Goal: Information Seeking & Learning: Find specific fact

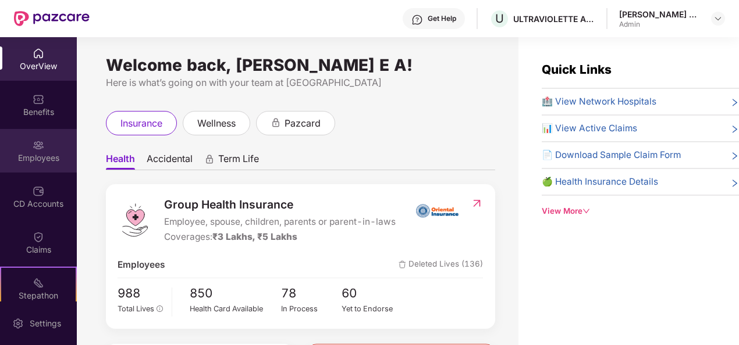
click at [44, 144] on div "Employees" at bounding box center [38, 151] width 77 height 44
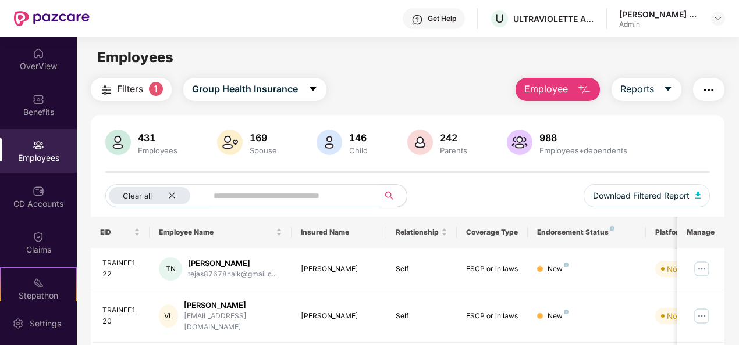
click at [237, 194] on input "text" at bounding box center [287, 195] width 149 height 17
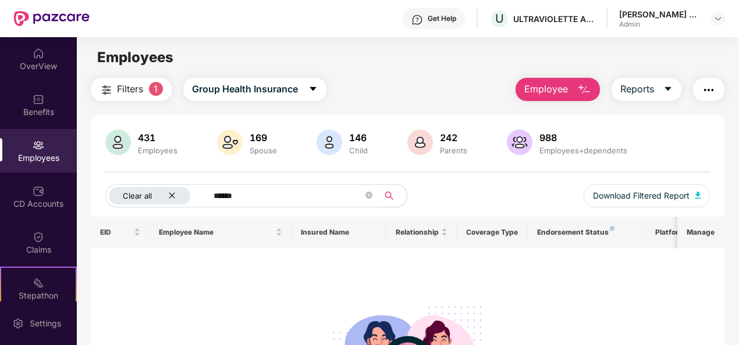
drag, startPoint x: 250, startPoint y: 195, endPoint x: 198, endPoint y: 204, distance: 52.4
click at [198, 204] on div "Clear all ******" at bounding box center [256, 195] width 302 height 23
type input "*"
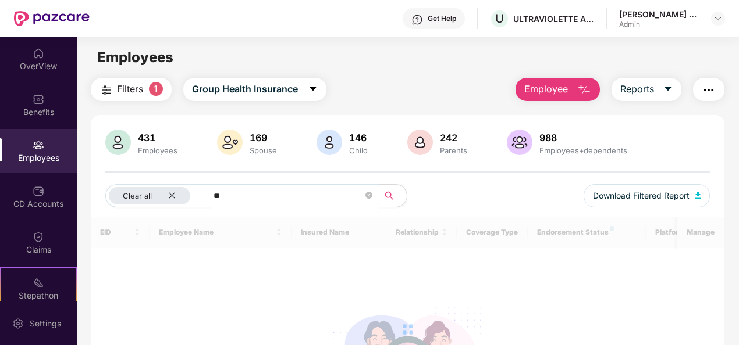
type input "*"
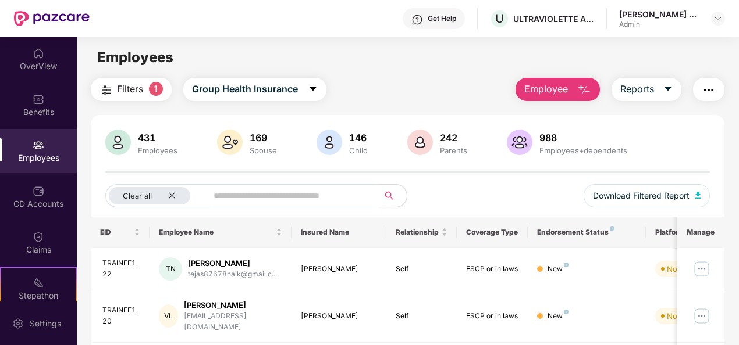
click at [35, 143] on img at bounding box center [39, 146] width 12 height 12
click at [243, 179] on div "431 Employees 169 Spouse 146 Child 242 Parents 988 Employees+dependents Clear a…" at bounding box center [408, 173] width 634 height 87
click at [241, 191] on input "text" at bounding box center [287, 195] width 149 height 17
click at [227, 197] on input "text" at bounding box center [287, 195] width 149 height 17
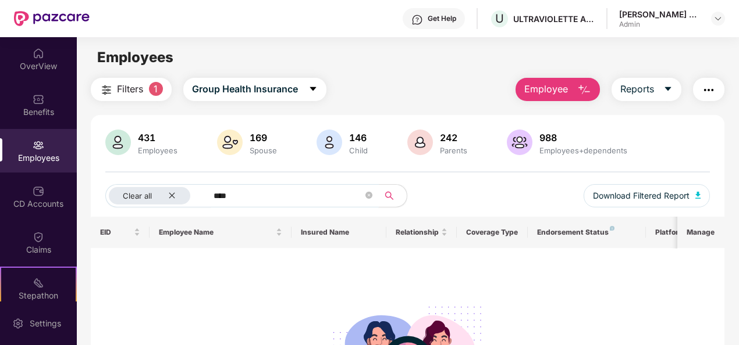
type input "****"
drag, startPoint x: 249, startPoint y: 192, endPoint x: 213, endPoint y: 191, distance: 36.1
click at [215, 191] on span "****" at bounding box center [288, 195] width 179 height 23
drag, startPoint x: 242, startPoint y: 191, endPoint x: 192, endPoint y: 204, distance: 51.6
click at [192, 204] on div "Clear all ****" at bounding box center [256, 195] width 302 height 23
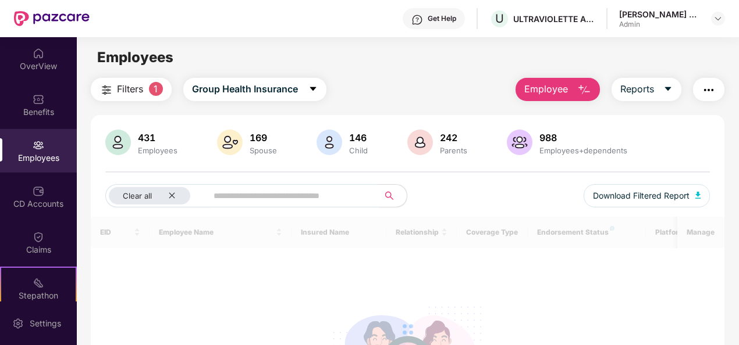
click at [20, 147] on div "Employees" at bounding box center [38, 151] width 77 height 44
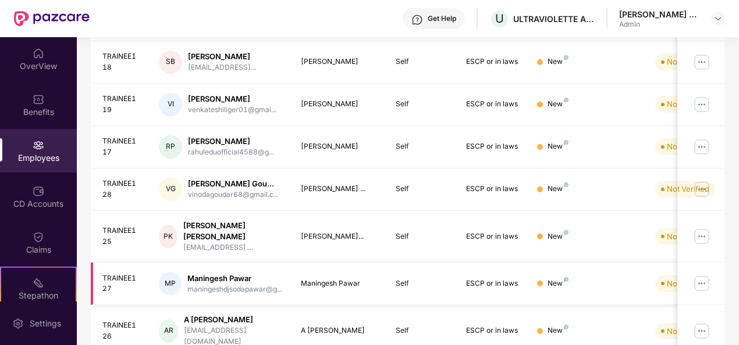
scroll to position [386, 0]
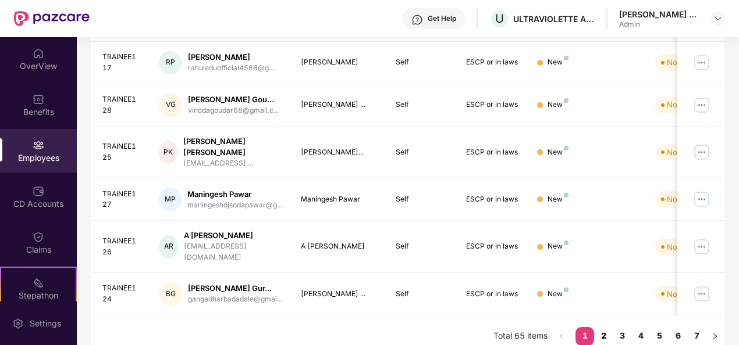
click at [611, 327] on link "2" at bounding box center [603, 335] width 19 height 17
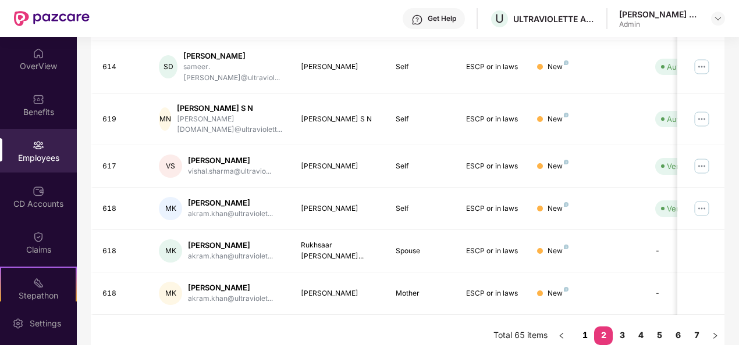
click at [584, 327] on link "1" at bounding box center [584, 335] width 19 height 17
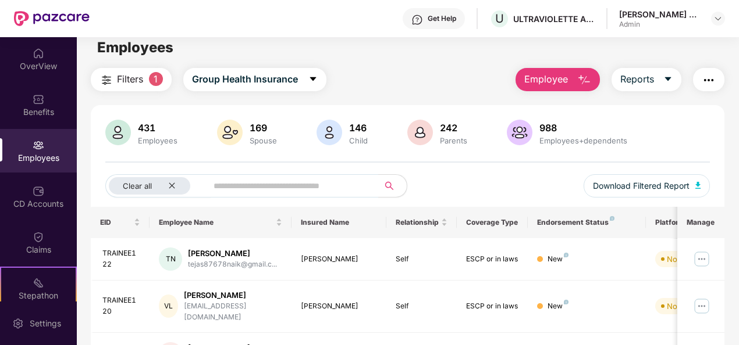
scroll to position [0, 0]
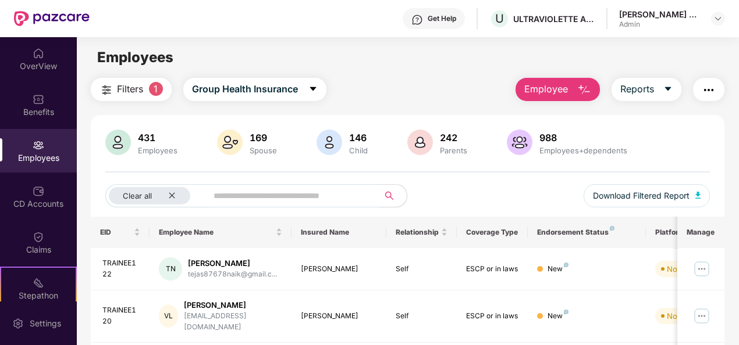
click at [248, 191] on input "text" at bounding box center [287, 195] width 149 height 17
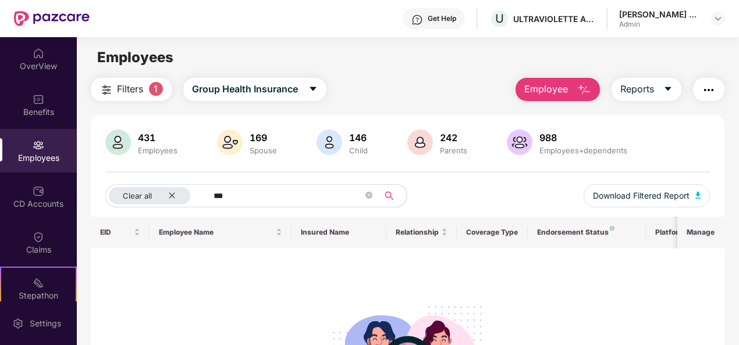
click at [25, 147] on div "Employees" at bounding box center [38, 151] width 77 height 44
click at [45, 152] on div "Employees" at bounding box center [38, 158] width 77 height 12
click at [171, 192] on icon "close" at bounding box center [172, 196] width 8 height 8
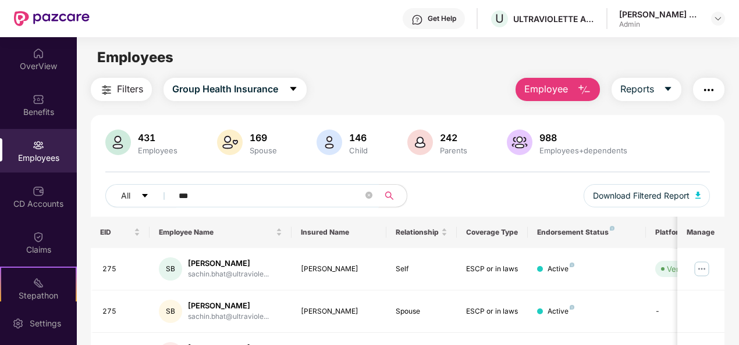
drag, startPoint x: 229, startPoint y: 193, endPoint x: 177, endPoint y: 196, distance: 51.8
click at [177, 196] on span "***" at bounding box center [272, 195] width 214 height 23
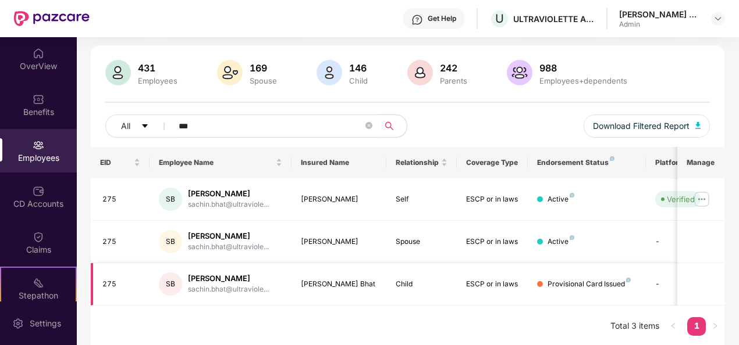
scroll to position [71, 0]
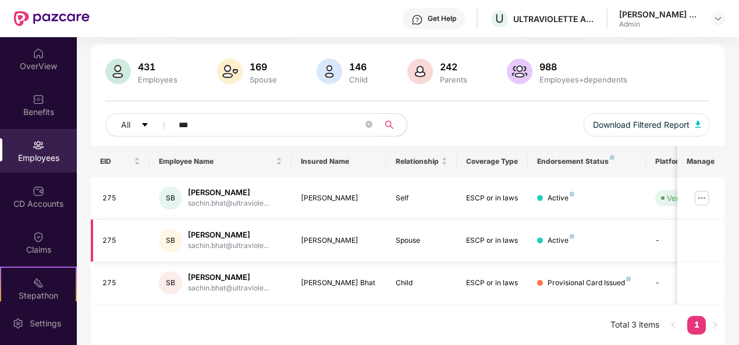
drag, startPoint x: 359, startPoint y: 237, endPoint x: 297, endPoint y: 236, distance: 61.7
click at [297, 236] on td "[PERSON_NAME]" at bounding box center [338, 241] width 95 height 42
copy div "[PERSON_NAME]"
click at [28, 151] on div "Employees" at bounding box center [38, 151] width 77 height 44
drag, startPoint x: 197, startPoint y: 126, endPoint x: 149, endPoint y: 126, distance: 47.7
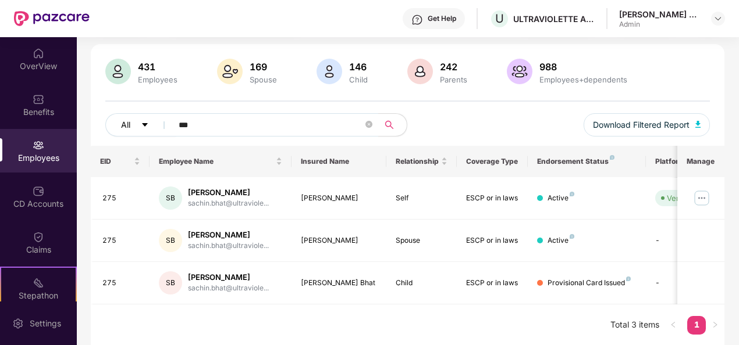
click at [149, 126] on div "All ***" at bounding box center [256, 124] width 302 height 23
paste input "**********"
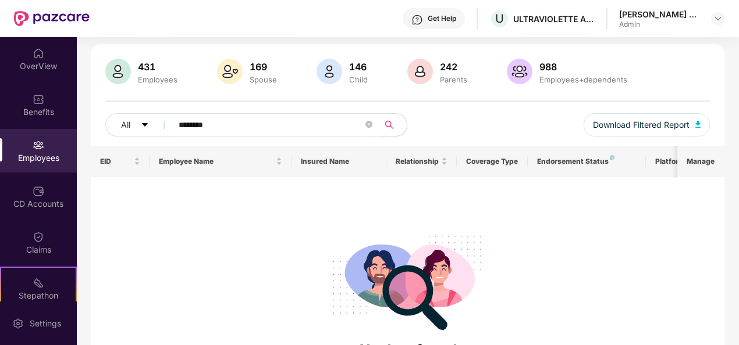
type input "*******"
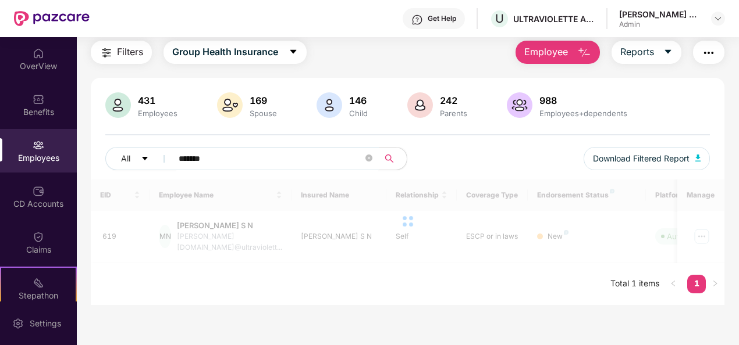
scroll to position [37, 0]
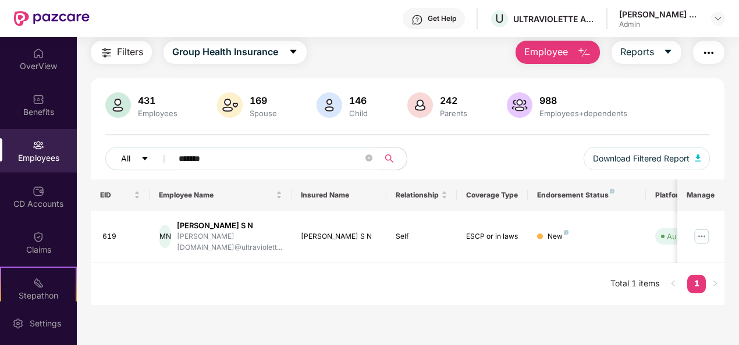
drag, startPoint x: 234, startPoint y: 149, endPoint x: 155, endPoint y: 147, distance: 79.2
click at [155, 147] on div "All *******" at bounding box center [256, 158] width 302 height 23
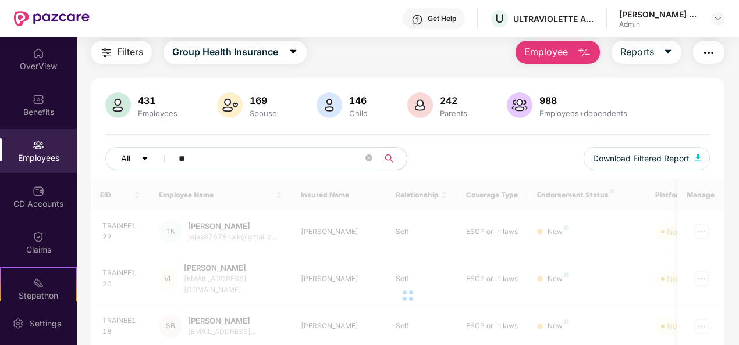
scroll to position [71, 0]
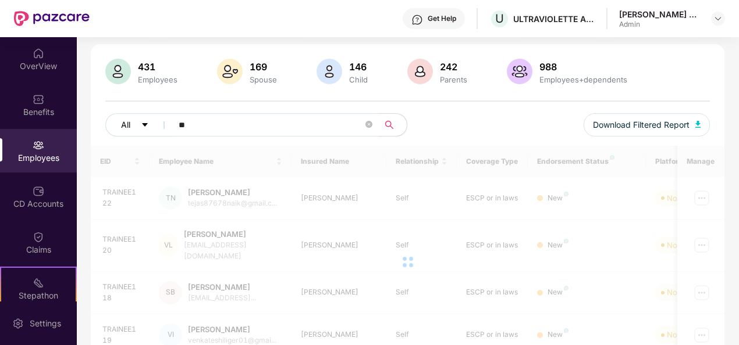
type input "***"
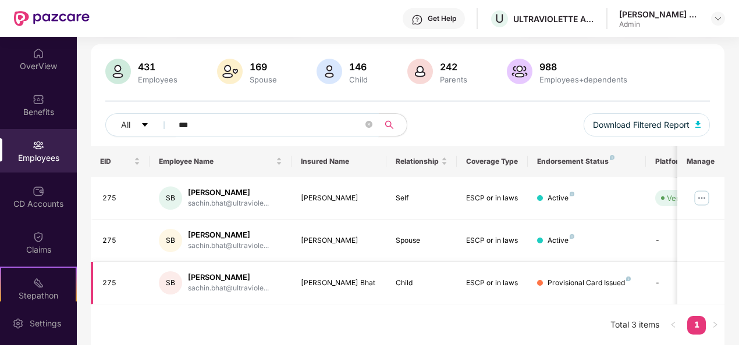
click at [393, 285] on td "Child" at bounding box center [421, 283] width 71 height 42
click at [417, 281] on div "Child" at bounding box center [421, 283] width 52 height 11
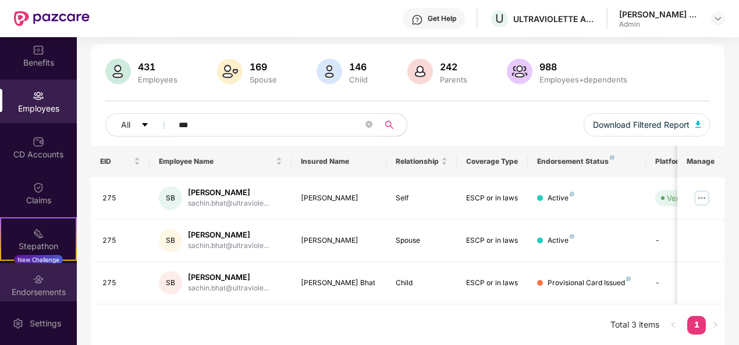
scroll to position [102, 0]
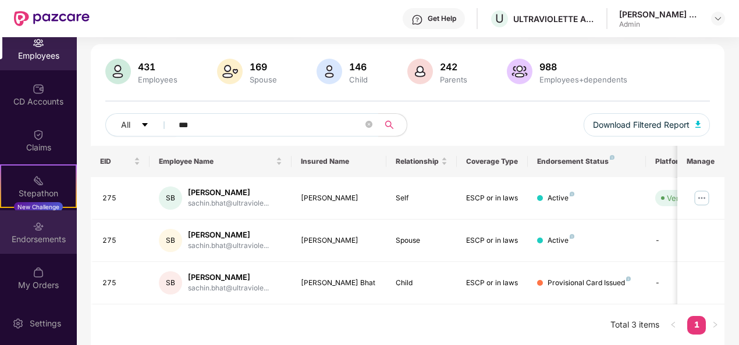
click at [42, 237] on div "Endorsements" at bounding box center [38, 240] width 77 height 12
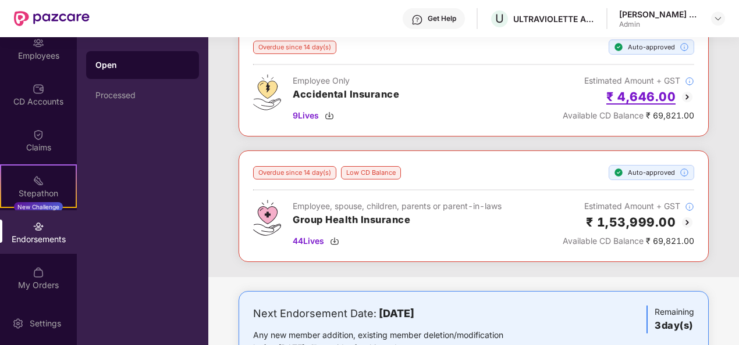
scroll to position [58, 0]
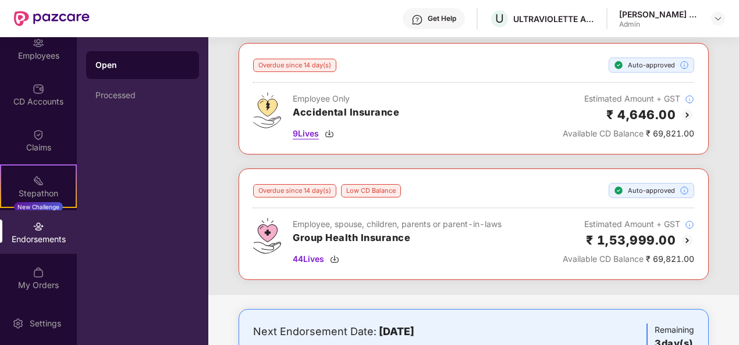
click at [300, 134] on span "9 Lives" at bounding box center [306, 133] width 26 height 13
click at [300, 257] on span "44 Lives" at bounding box center [308, 259] width 31 height 13
drag, startPoint x: 376, startPoint y: 15, endPoint x: 372, endPoint y: 49, distance: 34.6
click at [376, 15] on div "Get Help U ULTRAVIOLETTE AUTOMOTIVE PRIVATE LIMITED [PERSON_NAME] E A Admin" at bounding box center [407, 18] width 635 height 37
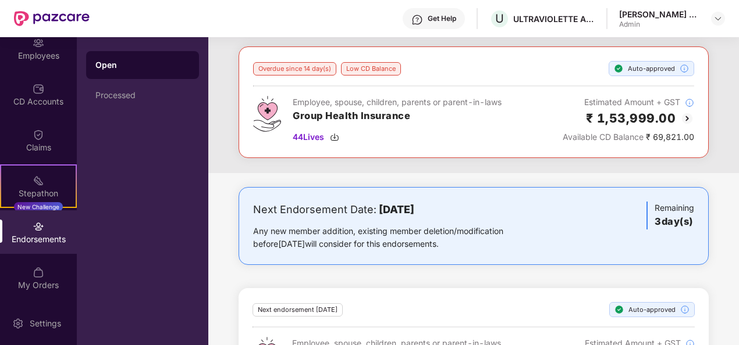
scroll to position [291, 0]
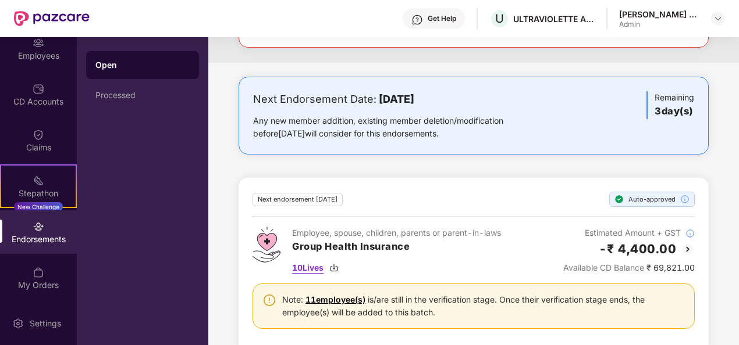
click at [301, 264] on span "10 Lives" at bounding box center [307, 268] width 31 height 13
click at [180, 114] on div "Open Processed" at bounding box center [142, 191] width 131 height 308
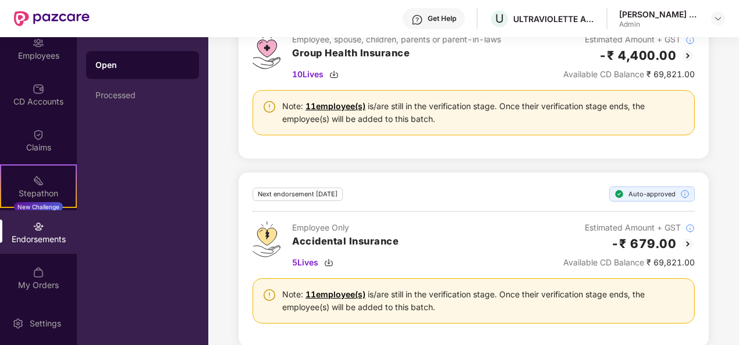
scroll to position [495, 0]
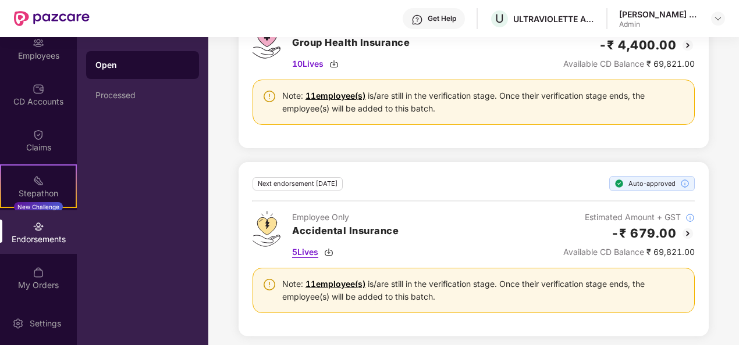
click at [304, 249] on span "5 Lives" at bounding box center [305, 252] width 26 height 13
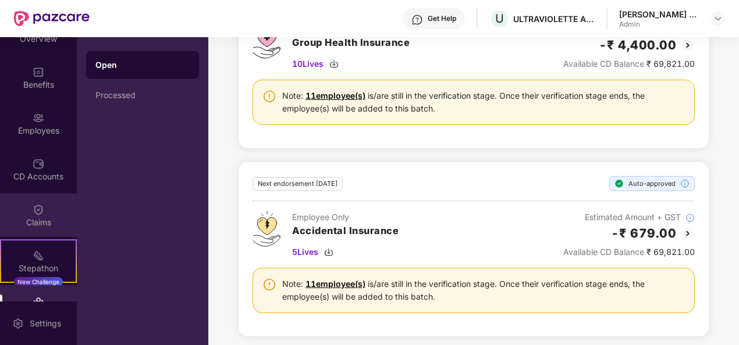
scroll to position [0, 0]
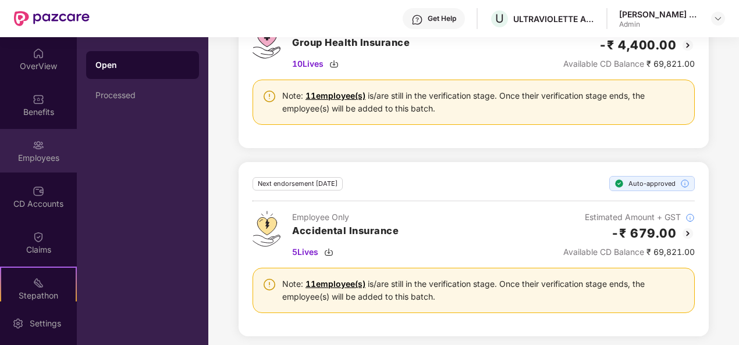
click at [27, 156] on div "Employees" at bounding box center [38, 158] width 77 height 12
